Goal: Information Seeking & Learning: Learn about a topic

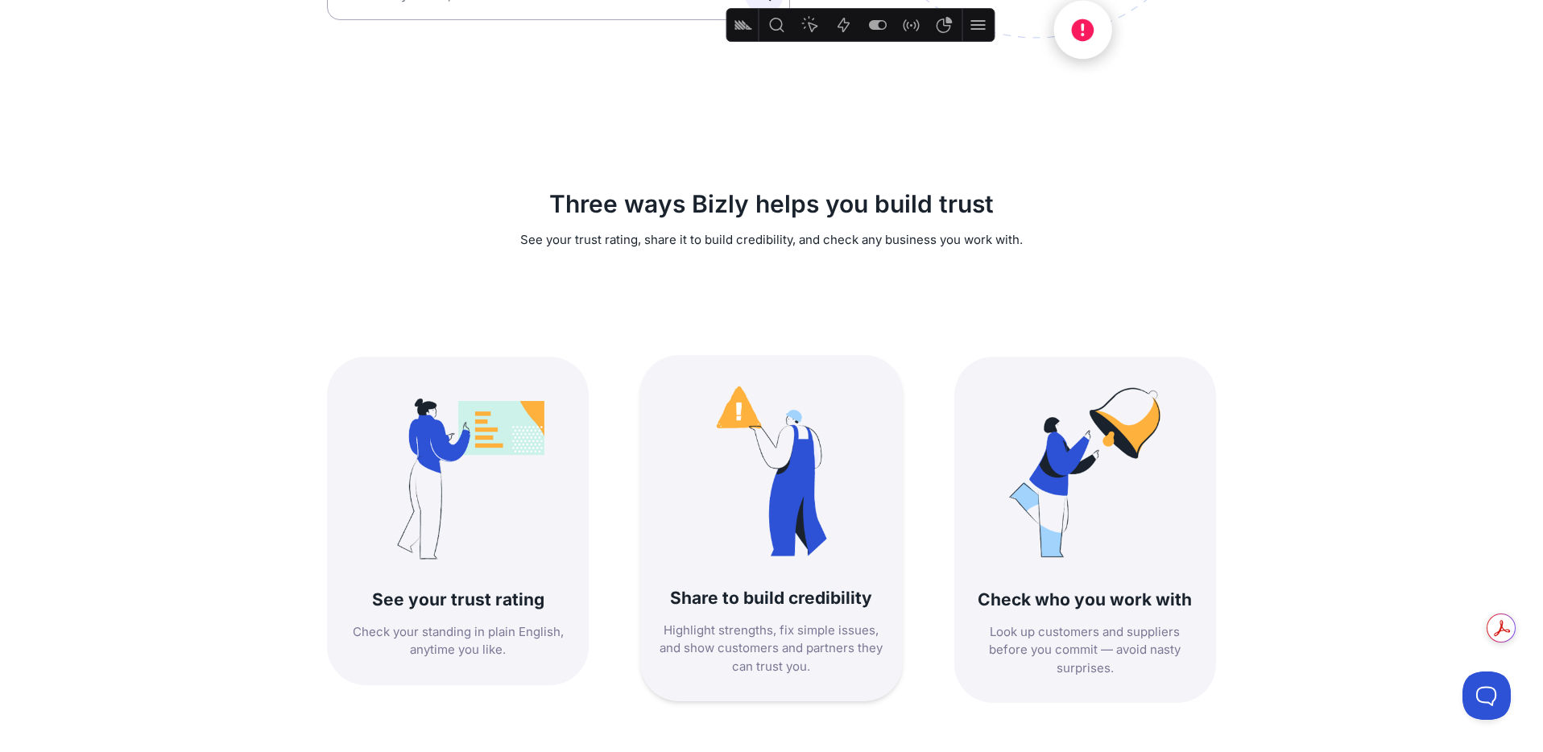
scroll to position [463, 0]
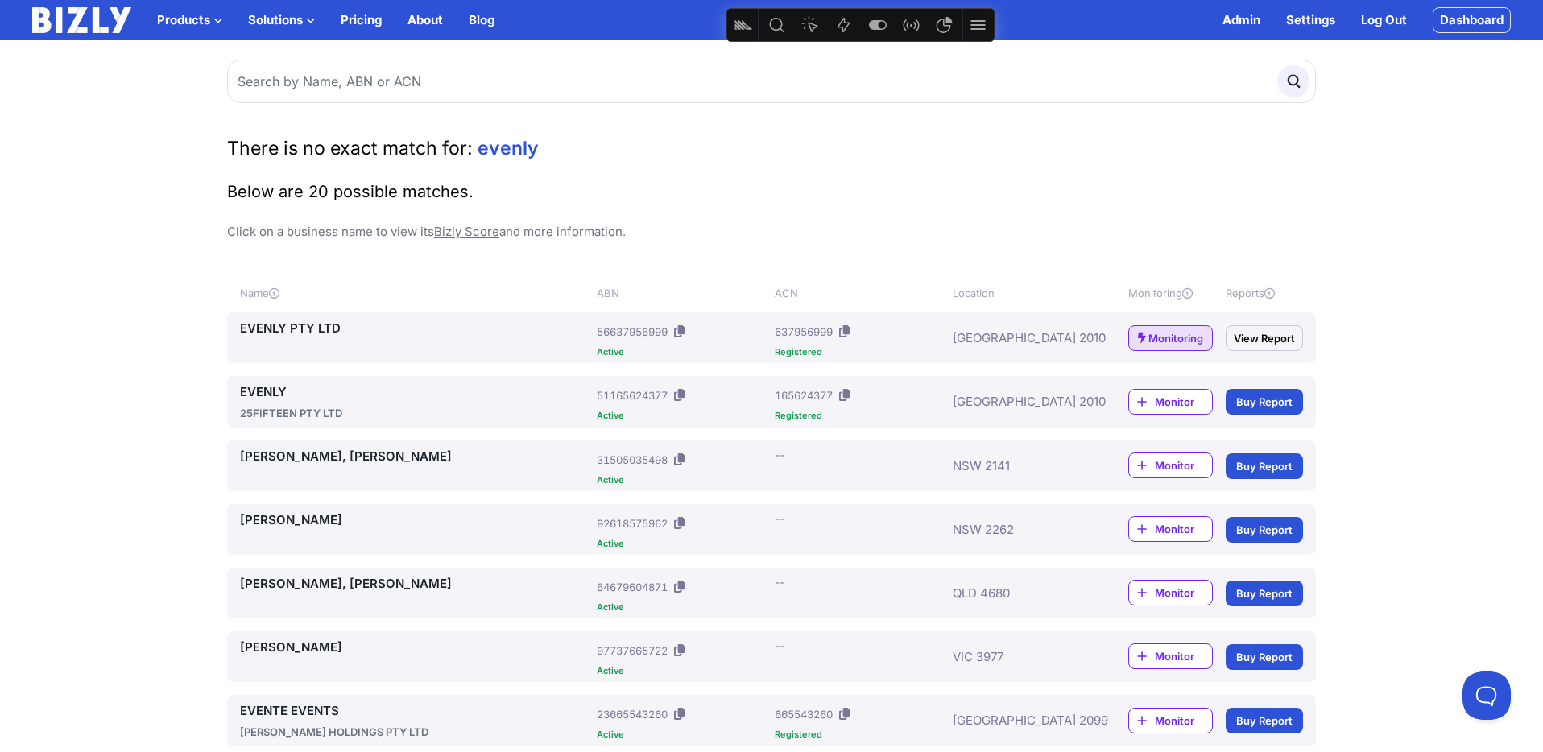
click at [299, 19] on button "Solutions" at bounding box center [281, 19] width 67 height 19
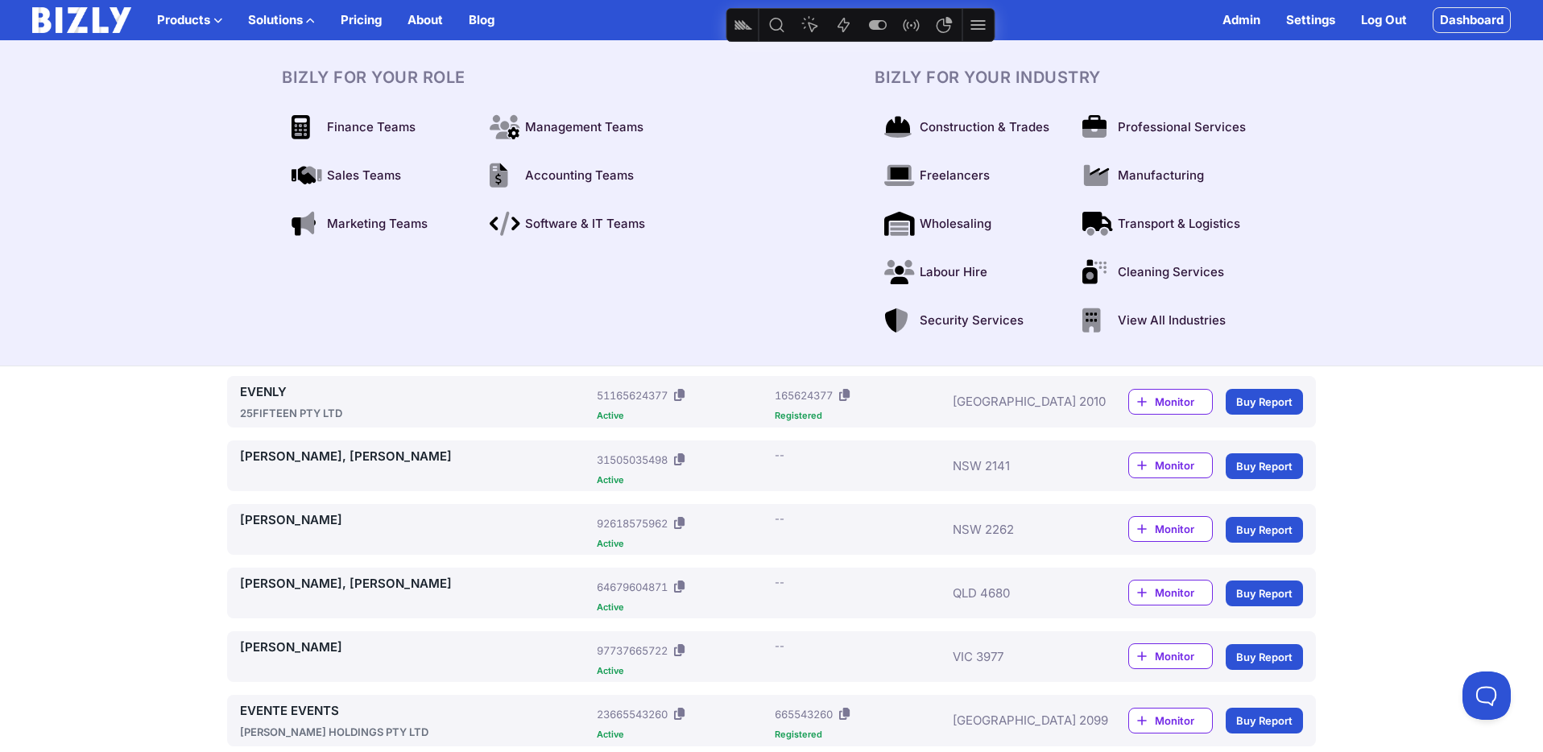
click at [299, 19] on button "Solutions" at bounding box center [281, 19] width 67 height 19
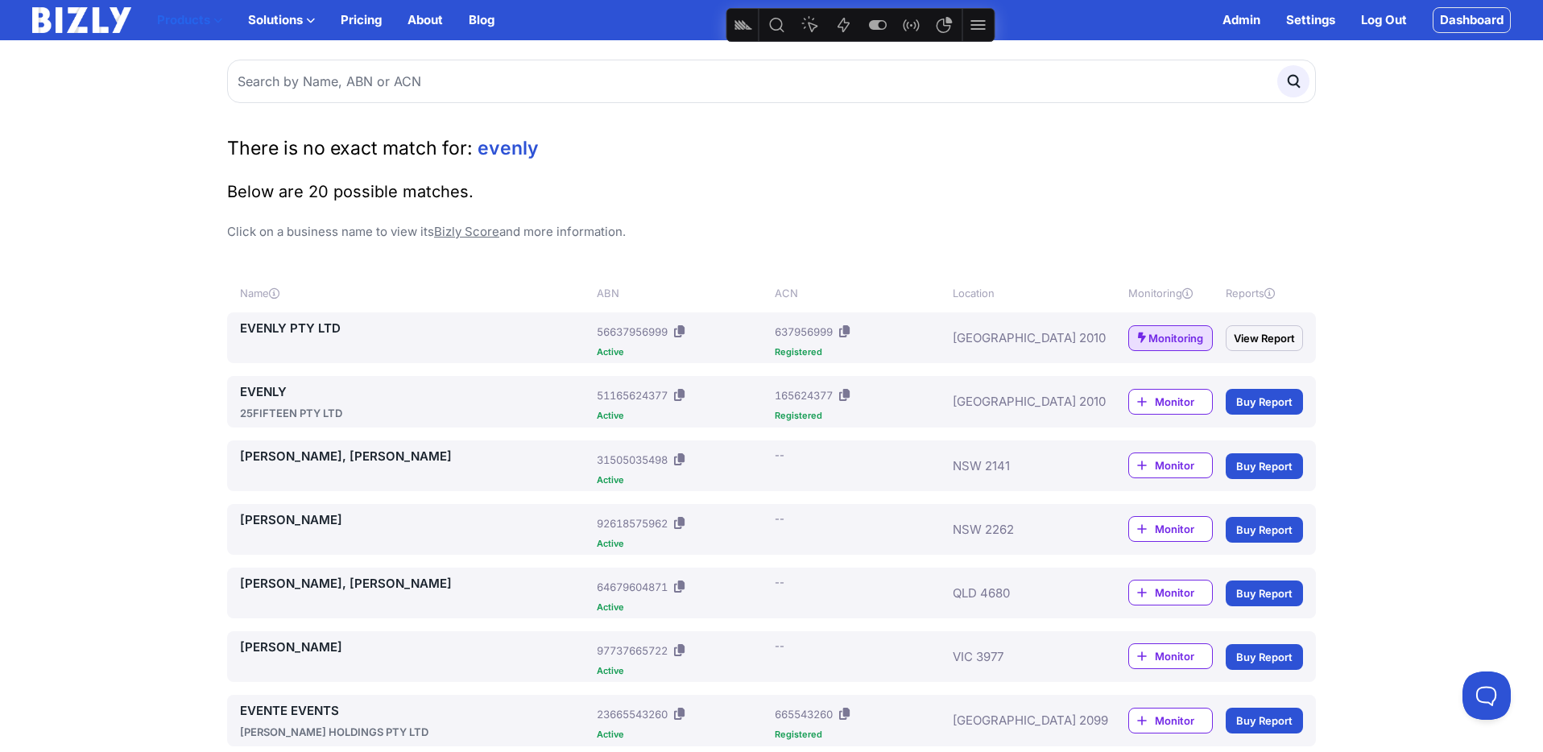
click at [188, 23] on button "Products" at bounding box center [189, 19] width 65 height 19
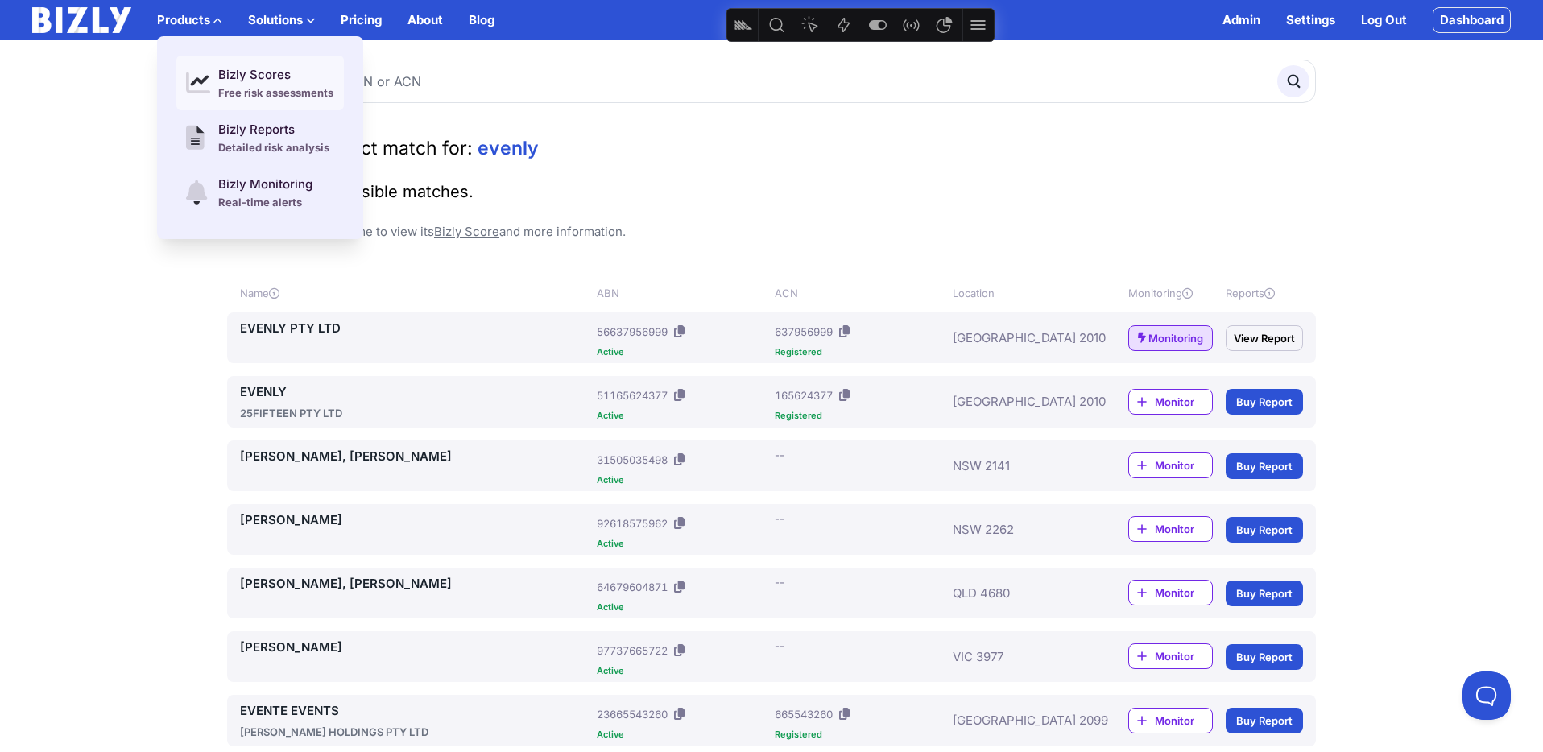
click at [245, 80] on div "Bizly Scores" at bounding box center [275, 74] width 115 height 19
click at [290, 130] on div "Bizly Reports" at bounding box center [273, 129] width 111 height 19
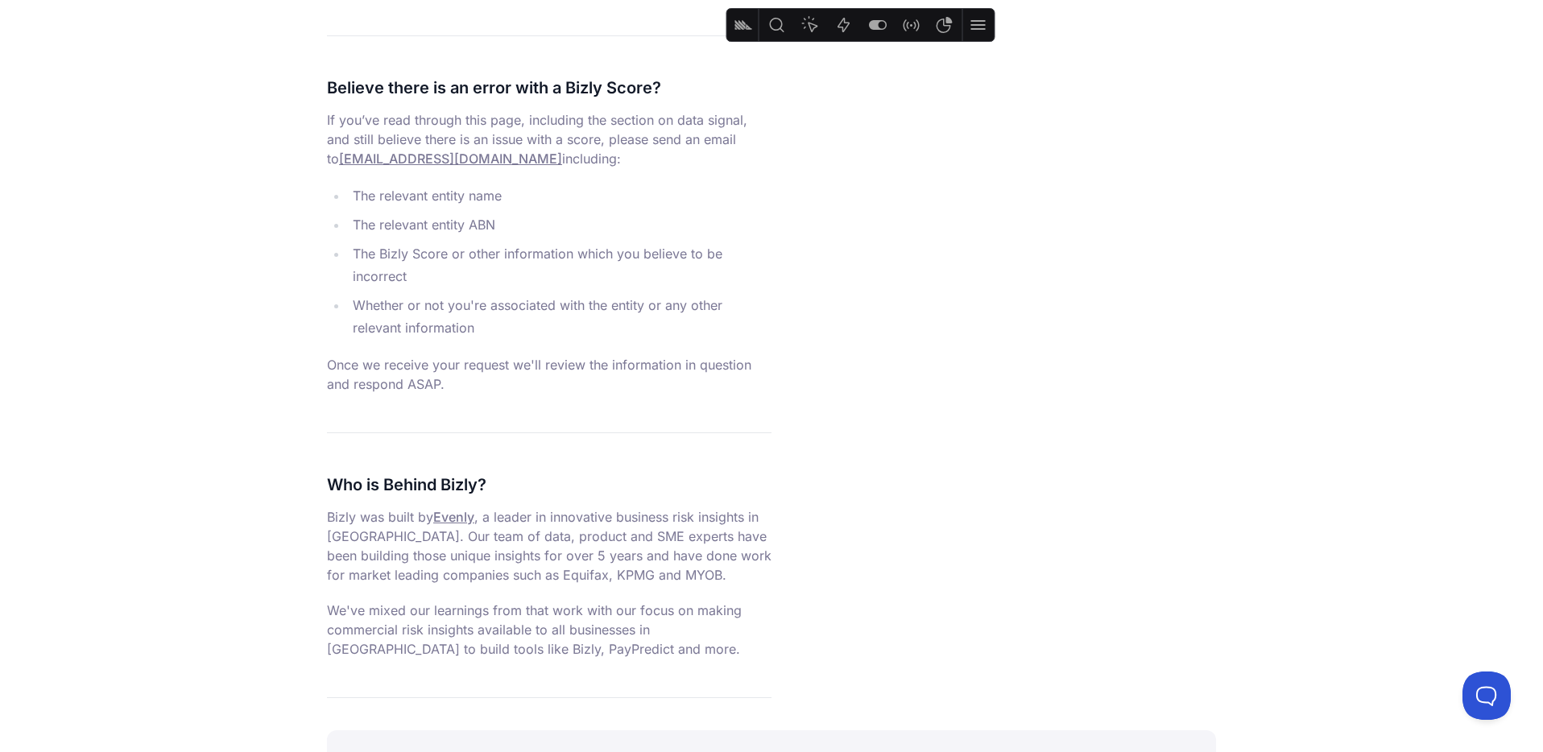
scroll to position [5850, 0]
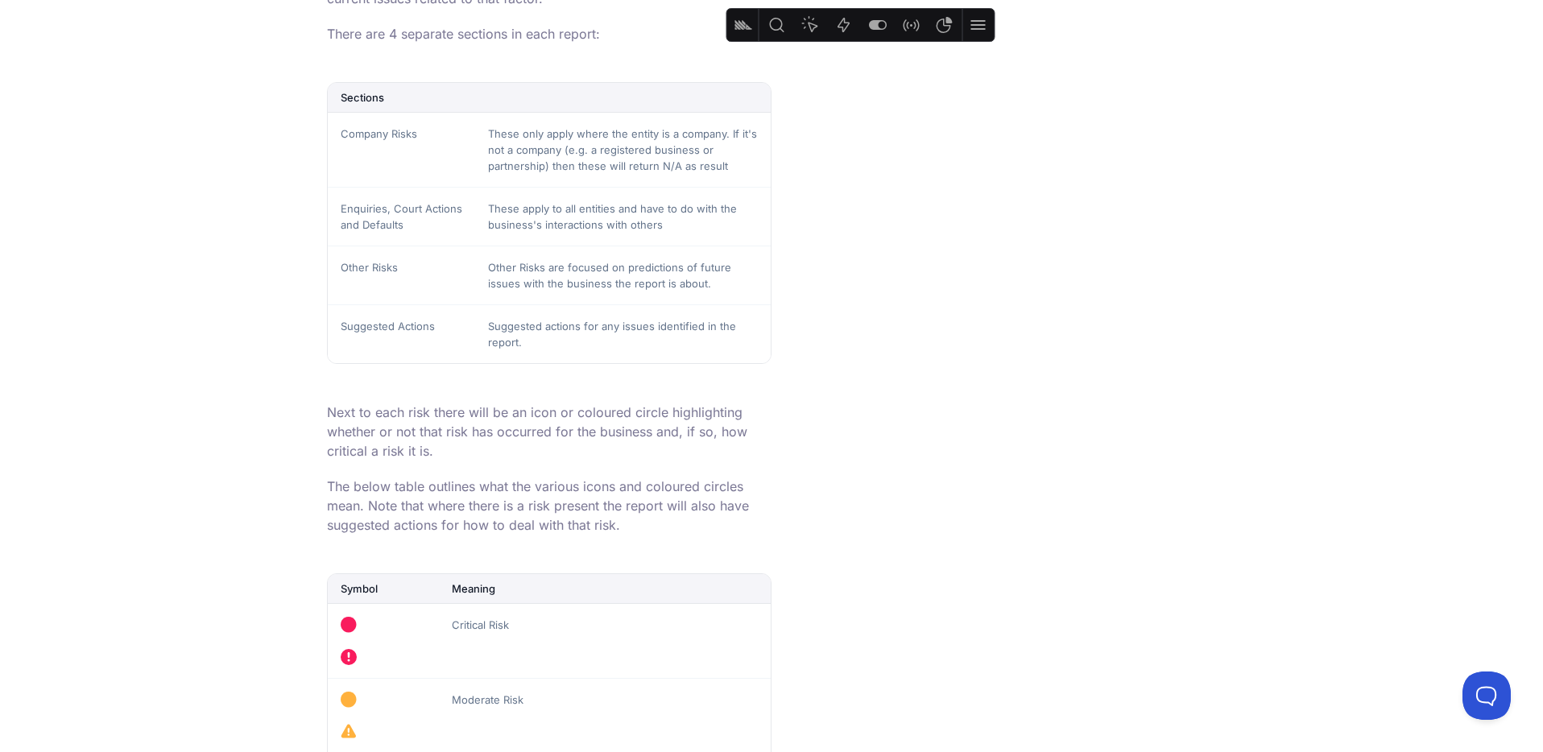
scroll to position [1370, 0]
